Goal: Navigation & Orientation: Find specific page/section

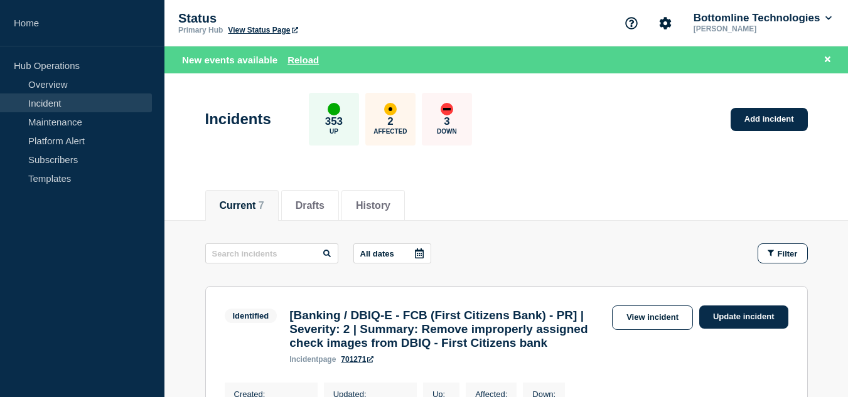
click at [100, 100] on link "Incident" at bounding box center [76, 103] width 152 height 19
click at [97, 87] on link "Overview" at bounding box center [76, 84] width 152 height 19
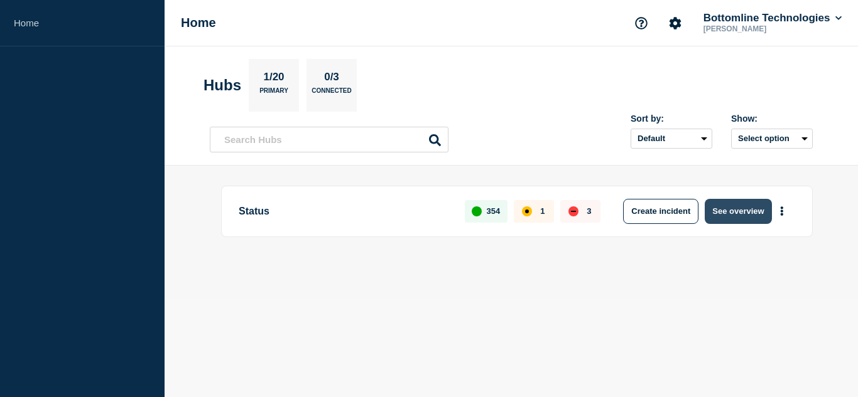
click at [727, 211] on button "See overview" at bounding box center [737, 211] width 67 height 25
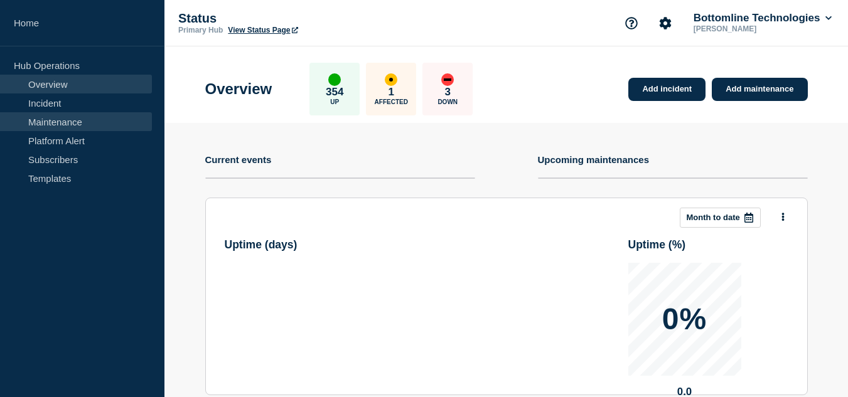
click at [91, 121] on link "Maintenance" at bounding box center [76, 121] width 152 height 19
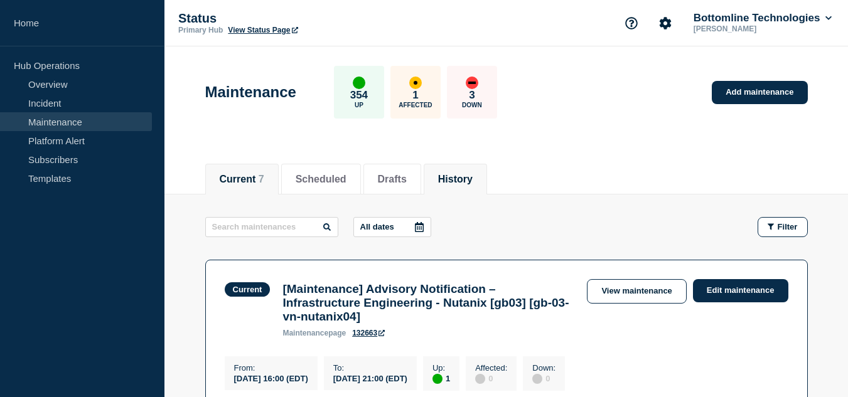
click at [473, 180] on button "History" at bounding box center [455, 179] width 35 height 11
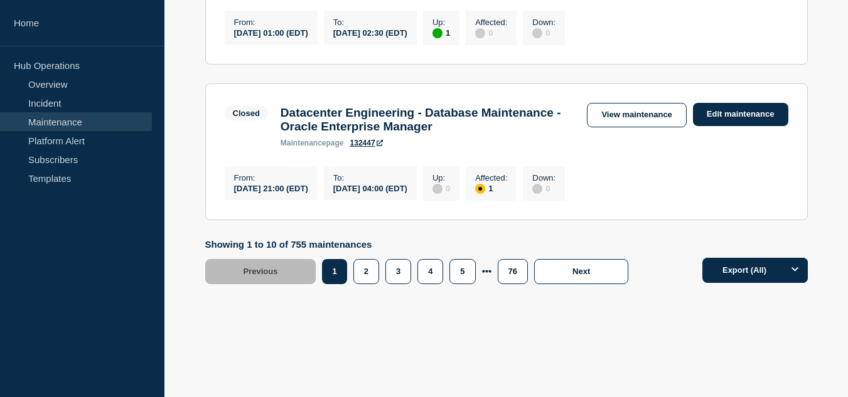
scroll to position [1755, 0]
click at [578, 282] on button "Next" at bounding box center [581, 271] width 94 height 25
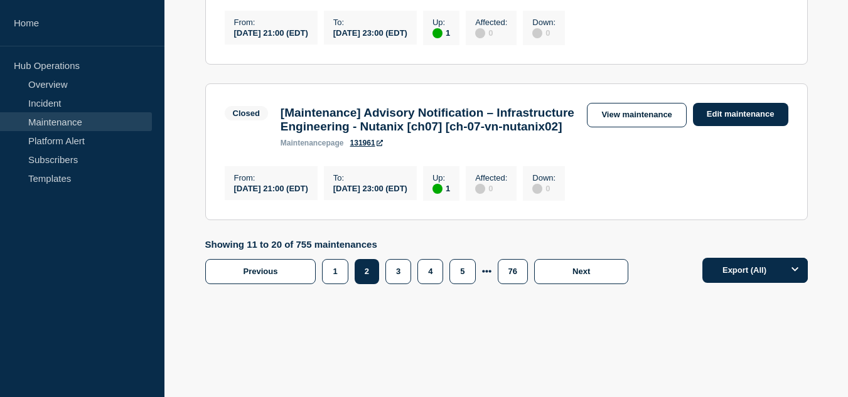
scroll to position [1823, 0]
click at [345, 268] on button "1" at bounding box center [335, 271] width 26 height 25
